Goal: Task Accomplishment & Management: Use online tool/utility

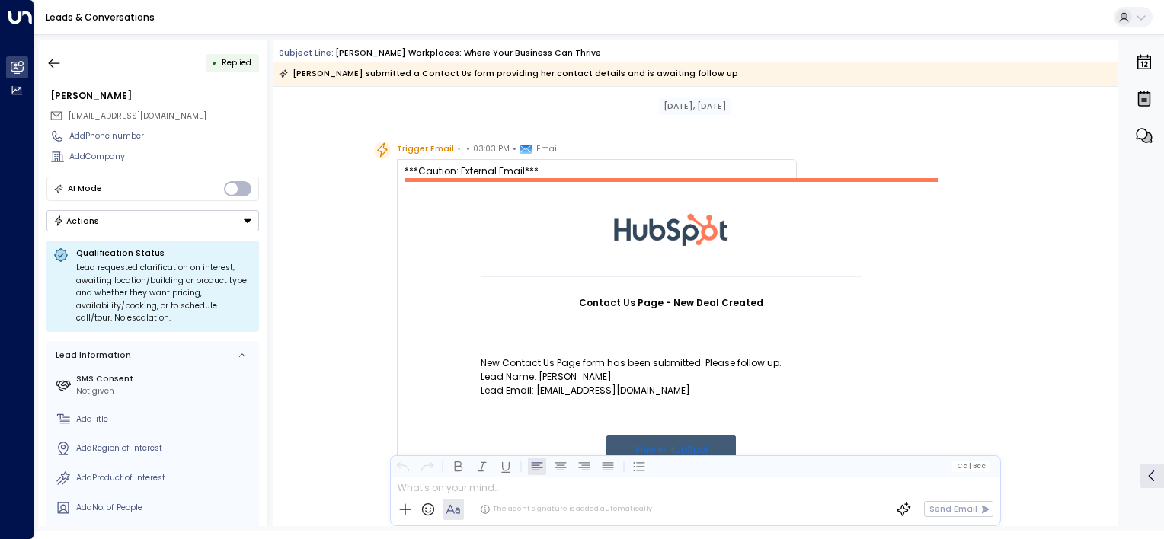
scroll to position [758, 0]
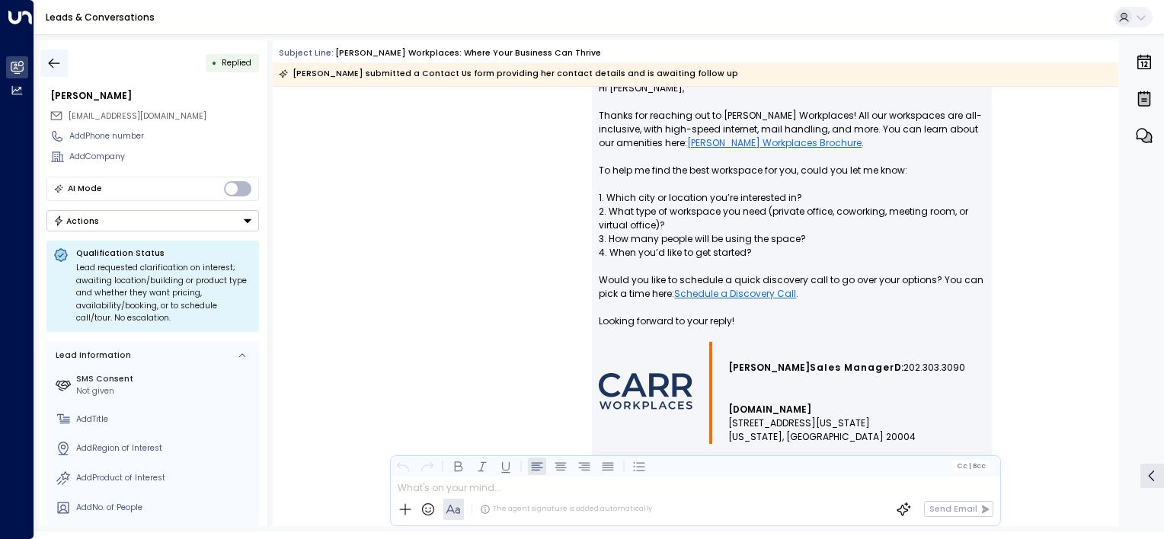
click at [55, 66] on icon "button" at bounding box center [53, 63] width 15 height 15
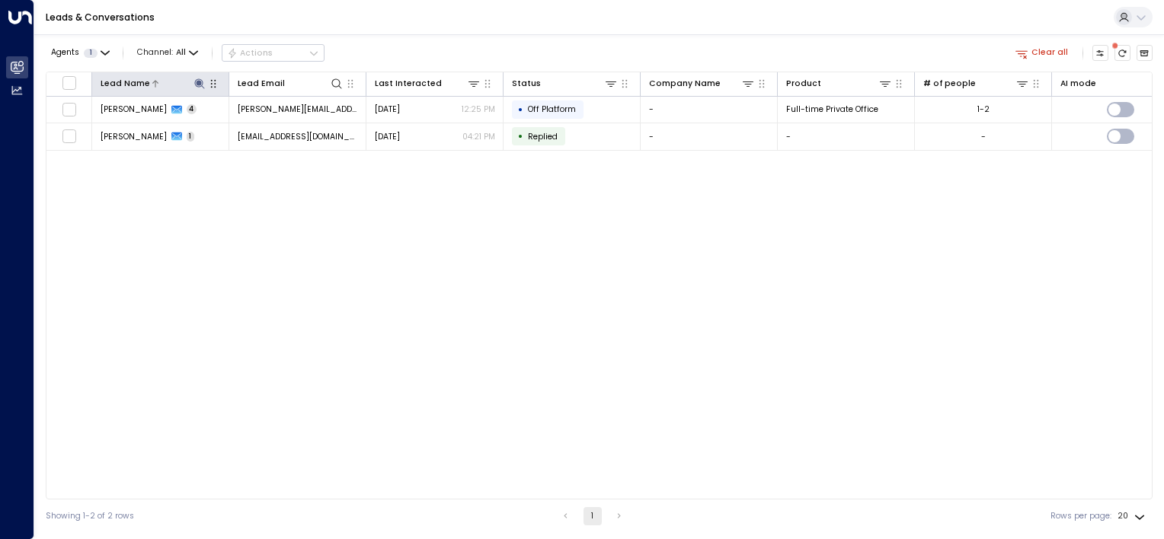
click at [193, 81] on icon at bounding box center [199, 84] width 12 height 12
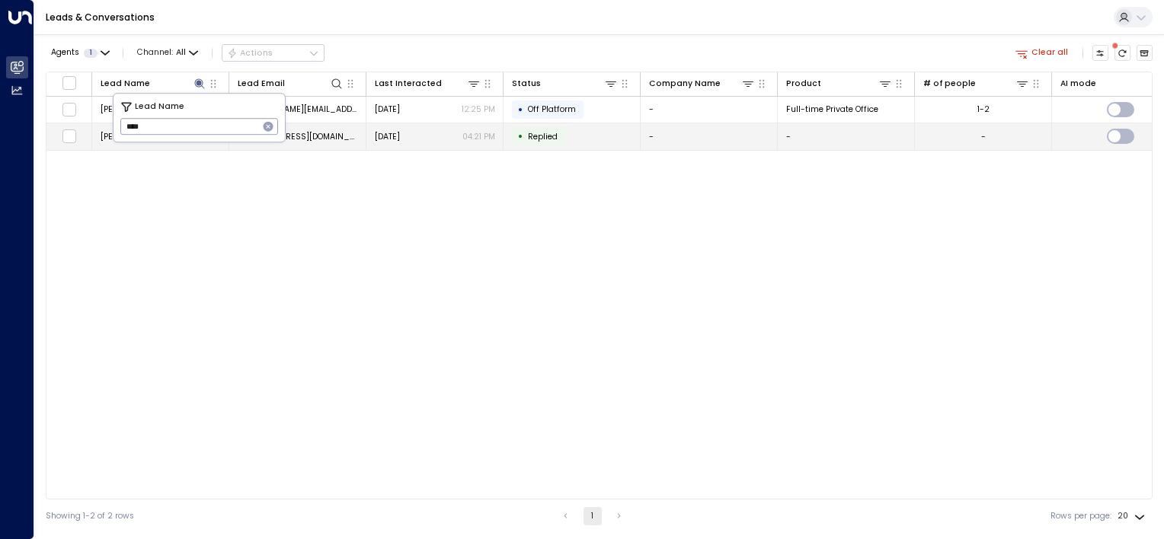
drag, startPoint x: 171, startPoint y: 125, endPoint x: 95, endPoint y: 125, distance: 75.4
click at [95, 125] on body "Overview Leads & Conversations Leads & Conversations Analytics Analytics Leads …" at bounding box center [582, 266] width 1164 height 533
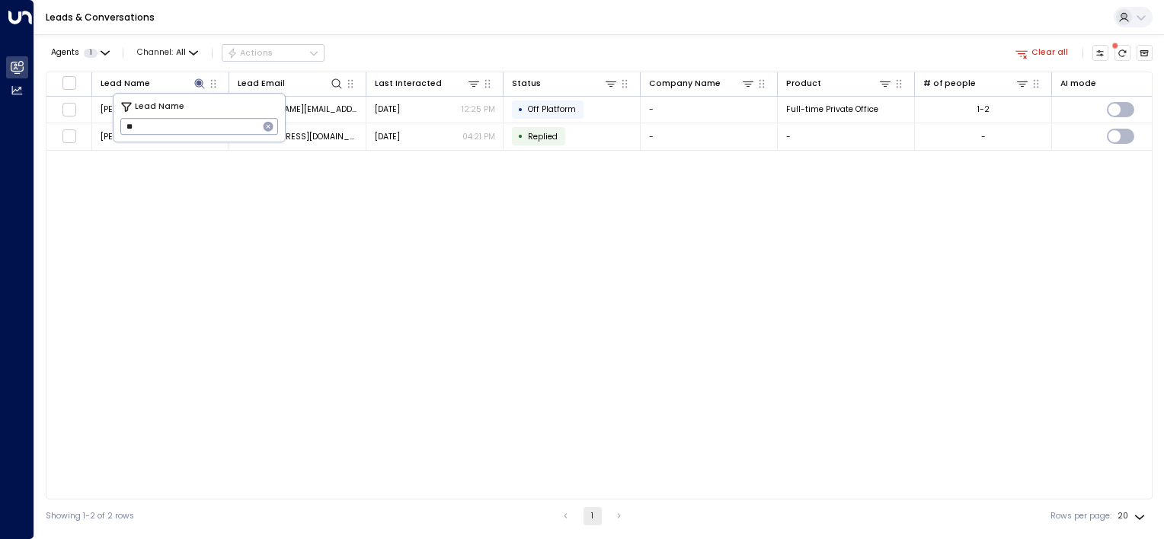
type input "*"
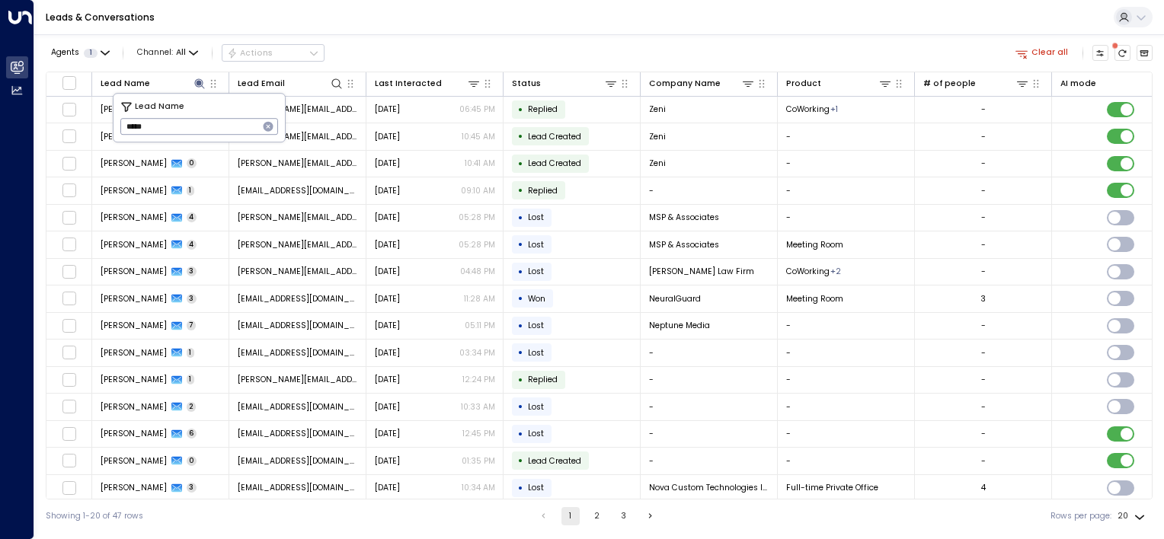
type input "******"
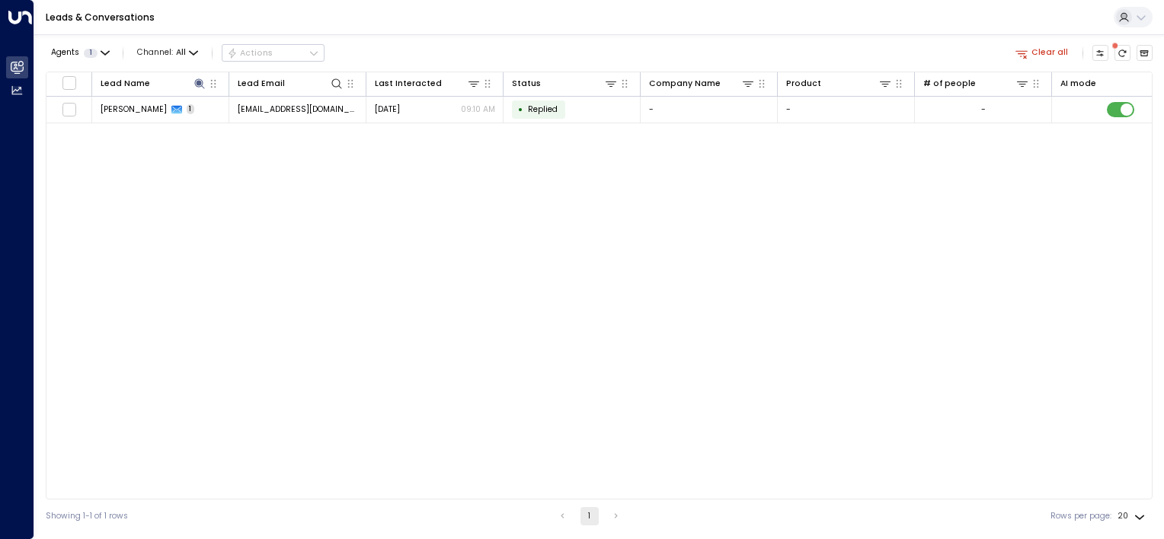
click at [206, 238] on div "Lead Name Lead Email Last Interacted Status Company Name Product # of people AI…" at bounding box center [599, 286] width 1106 height 428
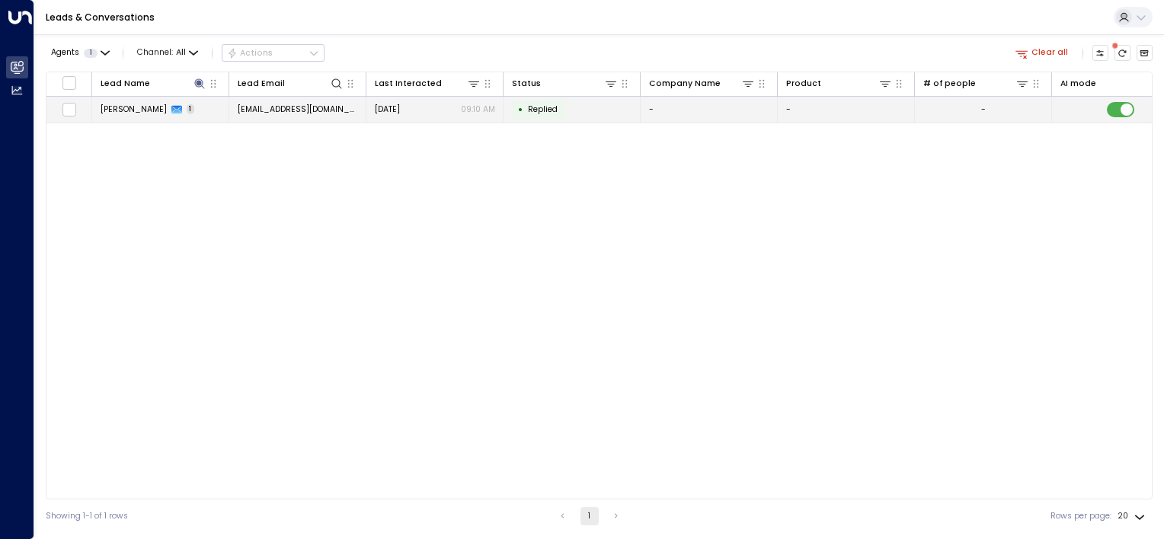
click at [116, 109] on span "[PERSON_NAME]" at bounding box center [134, 109] width 66 height 11
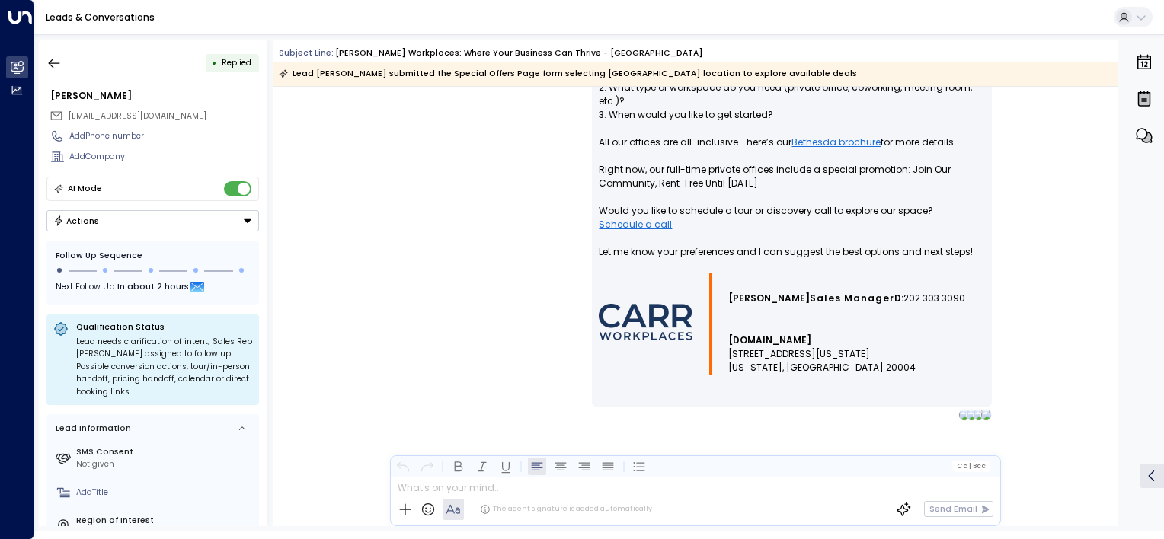
scroll to position [844, 0]
